Goal: Task Accomplishment & Management: Use online tool/utility

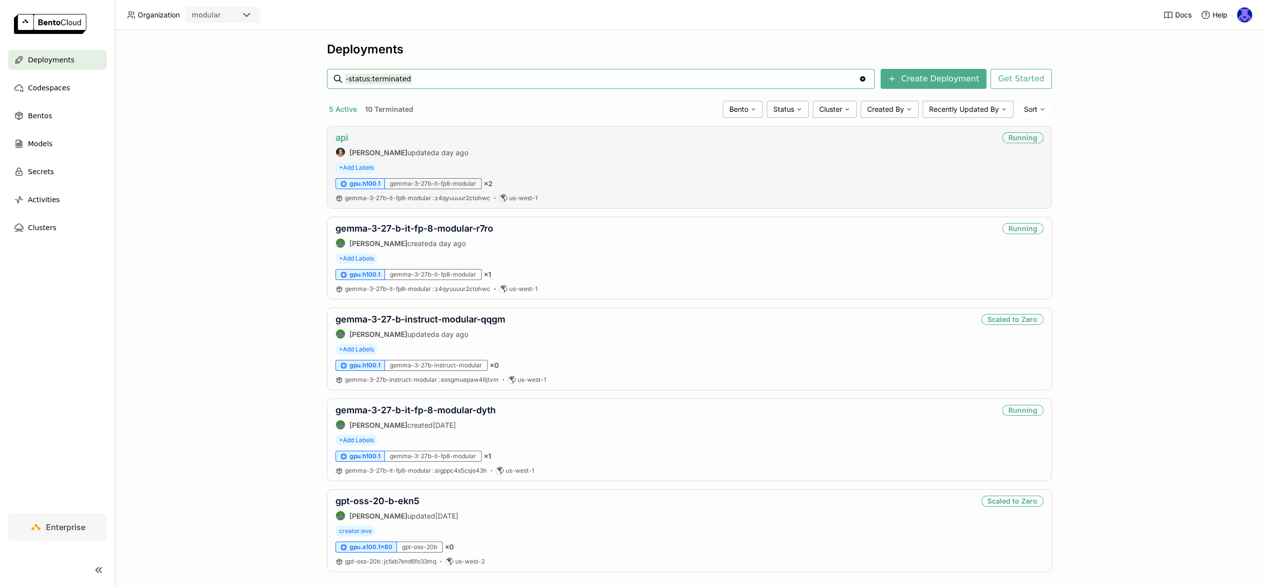
click at [335, 133] on link "api" at bounding box center [341, 137] width 13 height 10
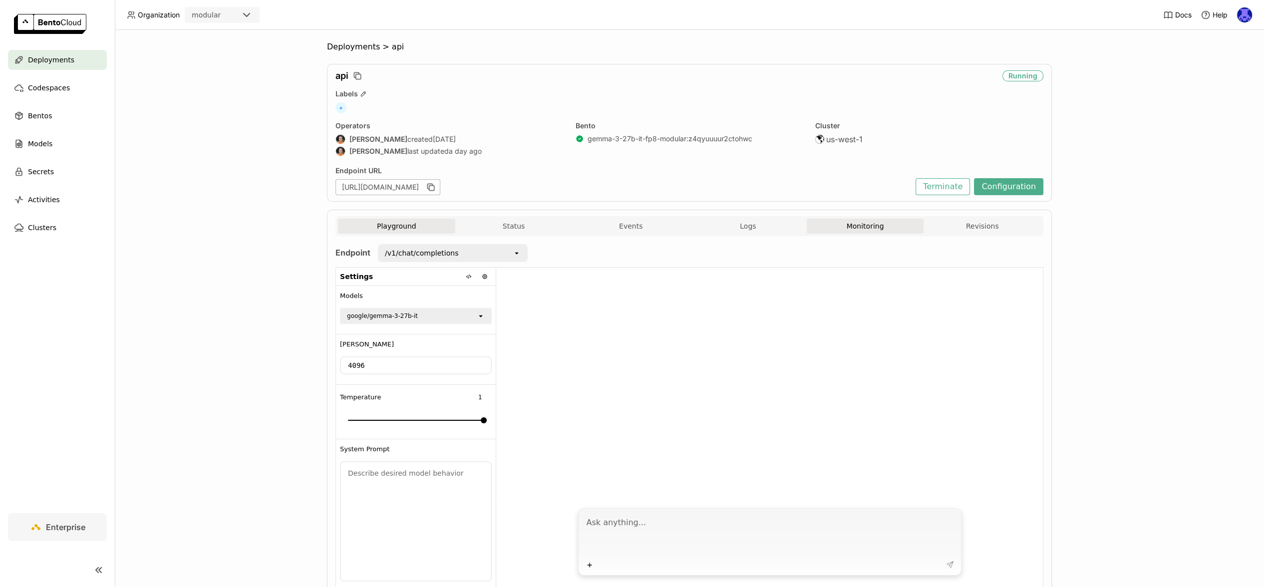
click at [901, 230] on button "Monitoring" at bounding box center [865, 226] width 117 height 15
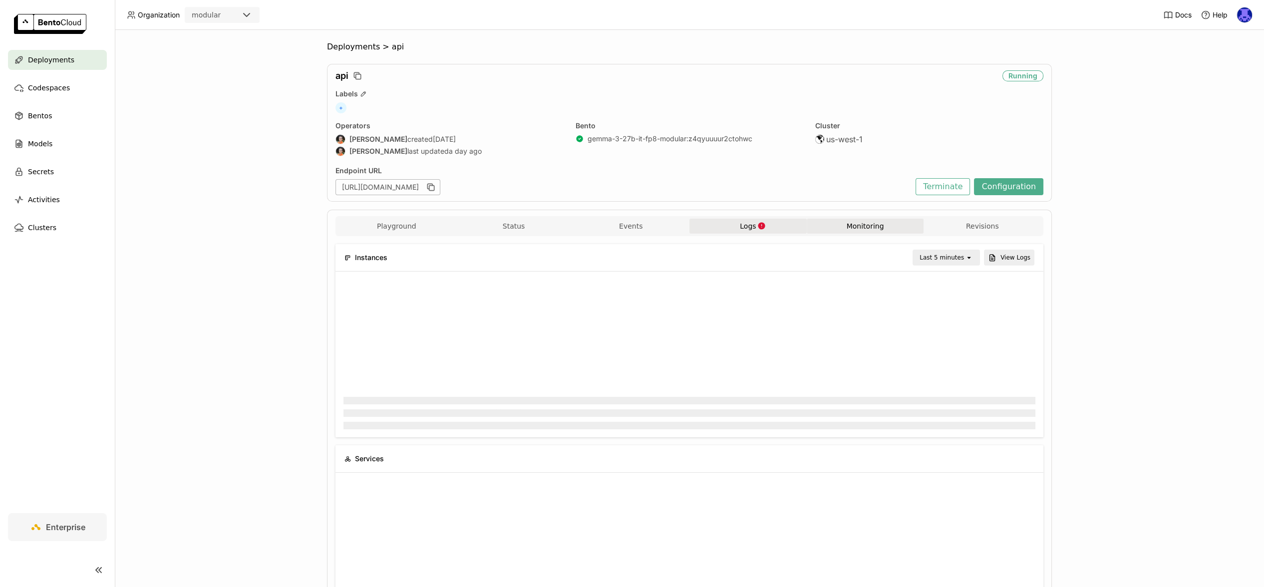
click at [765, 222] on button "Logs" at bounding box center [747, 226] width 117 height 15
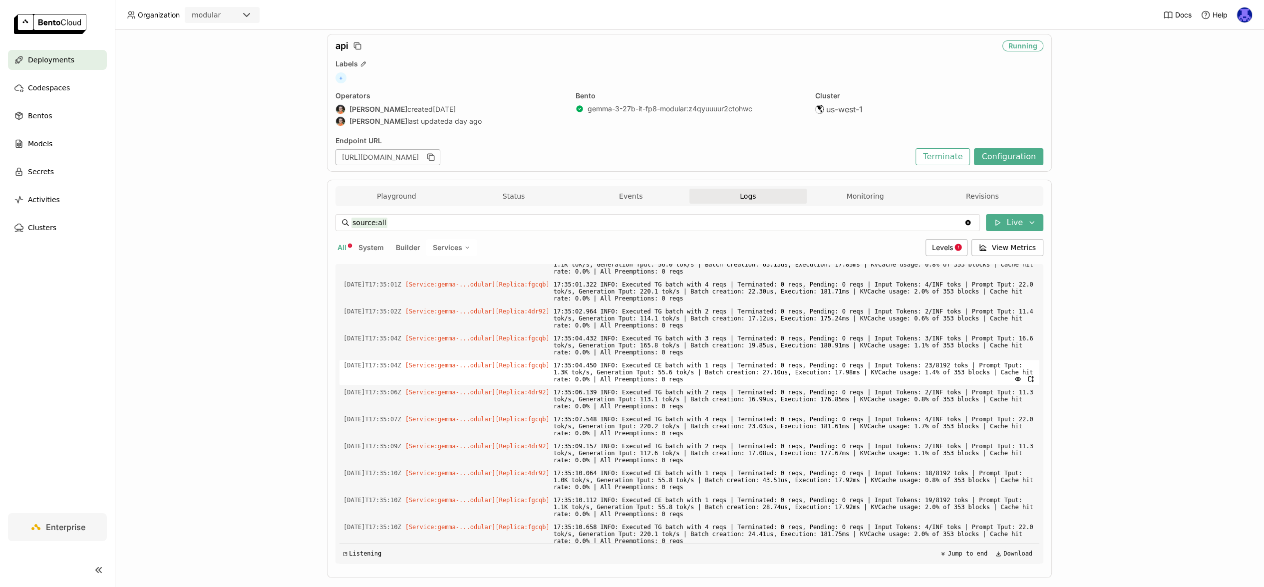
scroll to position [47, 0]
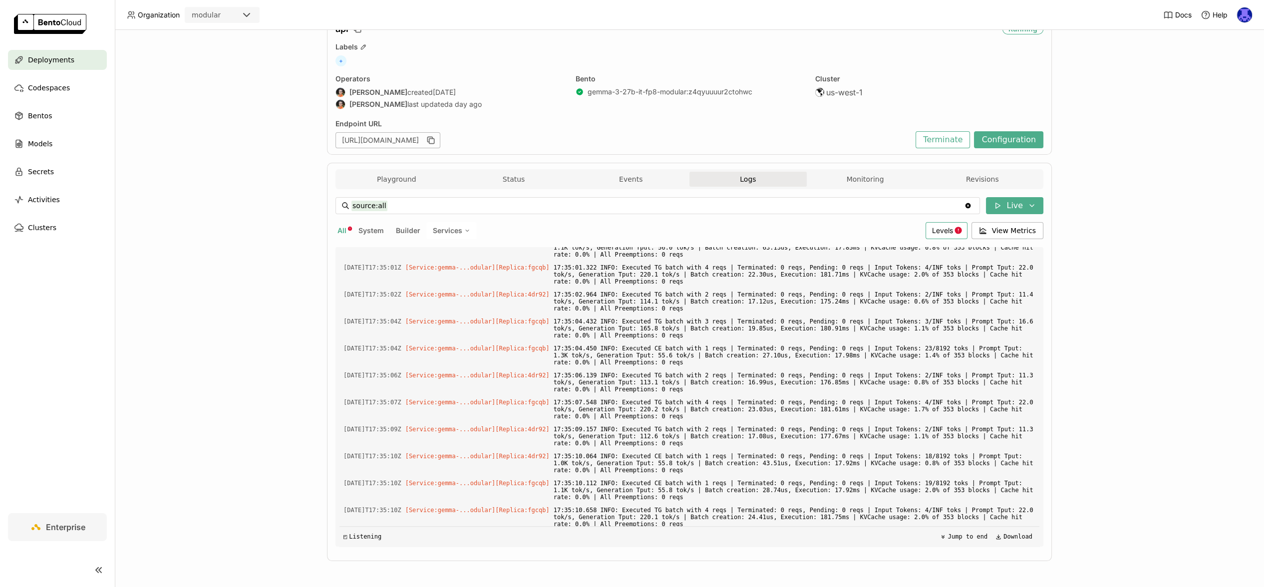
click at [939, 236] on div "Levels" at bounding box center [947, 230] width 42 height 17
click at [884, 327] on div "Error" at bounding box center [908, 327] width 108 height 12
type input "source:all level:error"
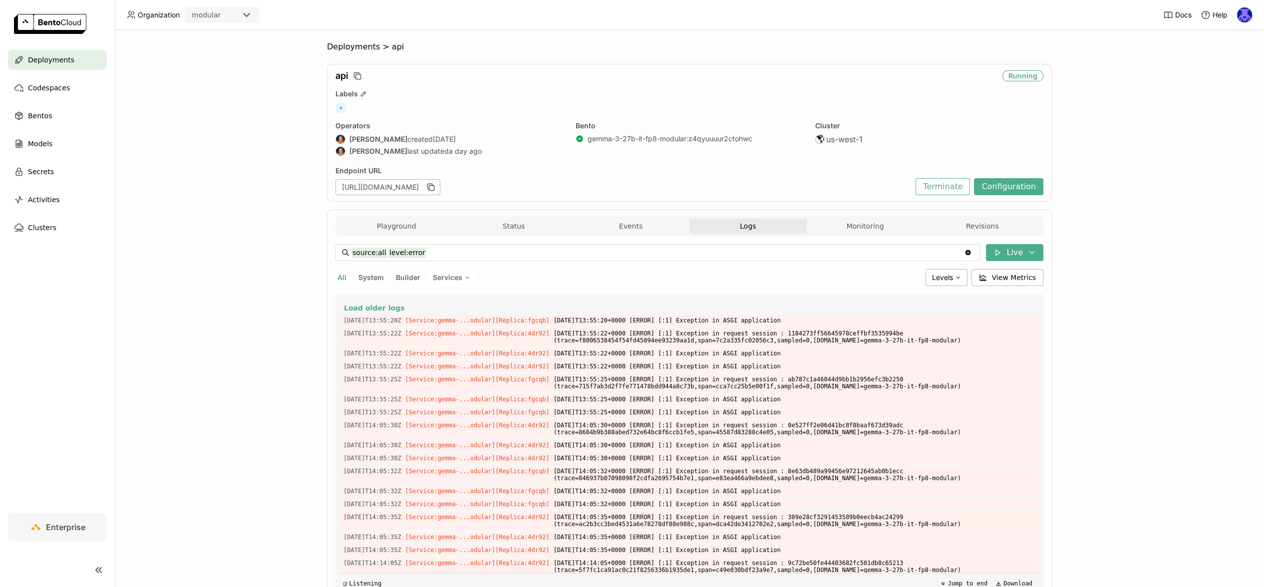
drag, startPoint x: 984, startPoint y: 519, endPoint x: 331, endPoint y: 323, distance: 681.2
click at [335, 323] on div "Load older logs [DATE]T13:55:20Z [Service:gemma-...odular] [Replica: fgcqb ] [D…" at bounding box center [689, 444] width 708 height 300
copy div "[DATE]T13:55:20Z [Service:gemma-...odular] [Replica: fgcqb ] [DATE]T13:55:20+00…"
click at [870, 226] on button "Monitoring" at bounding box center [865, 226] width 117 height 15
